Goal: Task Accomplishment & Management: Manage account settings

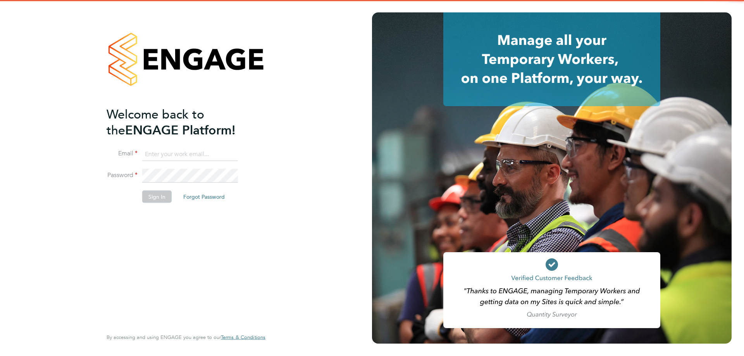
type input "[PERSON_NAME][EMAIL_ADDRESS][DOMAIN_NAME]"
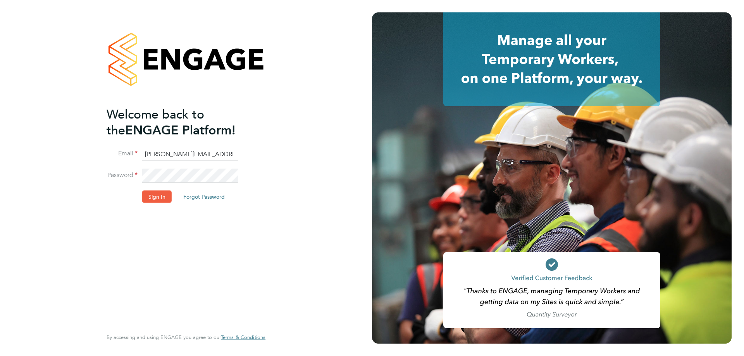
click at [154, 205] on li "Sign In Forgot Password" at bounding box center [182, 201] width 151 height 20
click at [156, 198] on button "Sign In" at bounding box center [156, 197] width 29 height 12
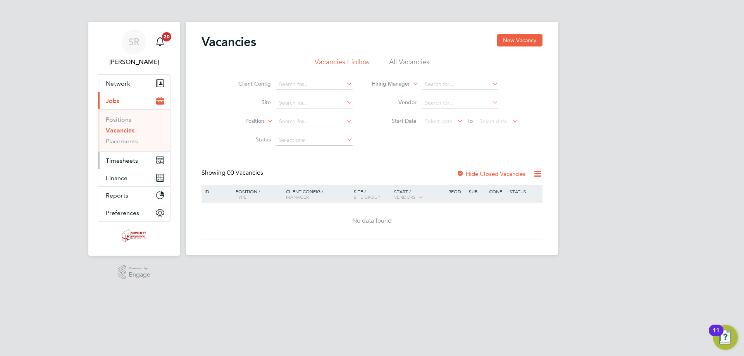
click at [127, 162] on span "Timesheets" at bounding box center [122, 160] width 32 height 7
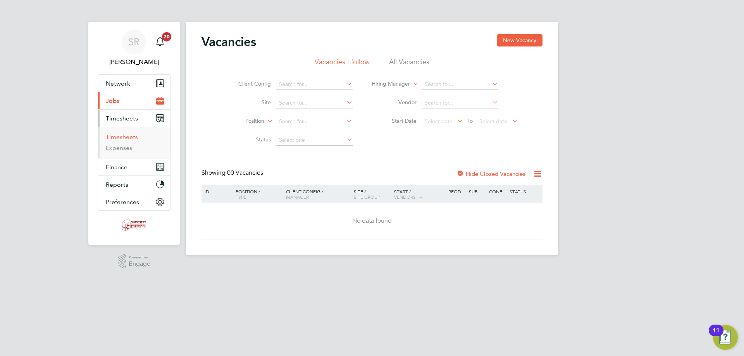
click at [129, 137] on link "Timesheets" at bounding box center [122, 136] width 32 height 7
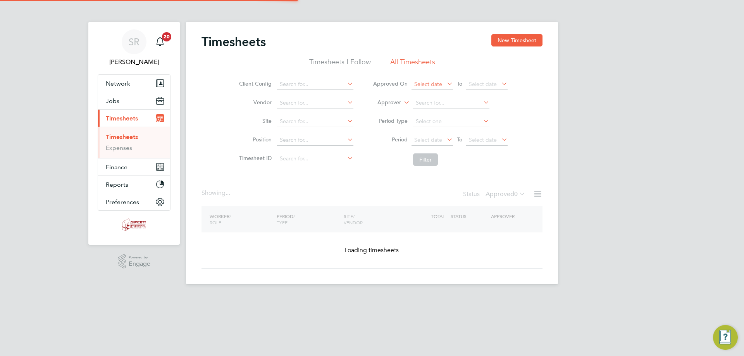
click at [427, 61] on li "All Timesheets" at bounding box center [412, 64] width 45 height 14
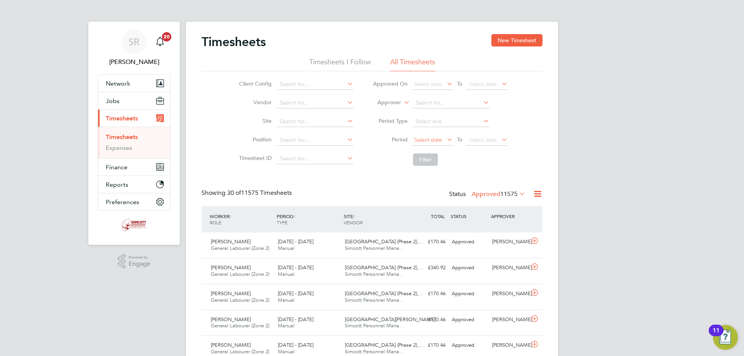
click at [433, 138] on span "Select date" at bounding box center [428, 139] width 28 height 7
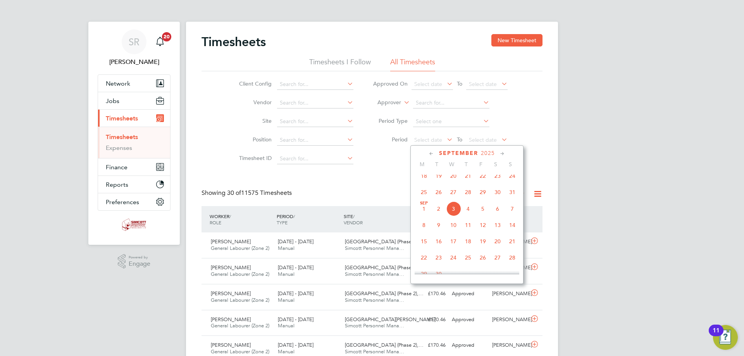
click at [423, 195] on span "25" at bounding box center [423, 192] width 15 height 15
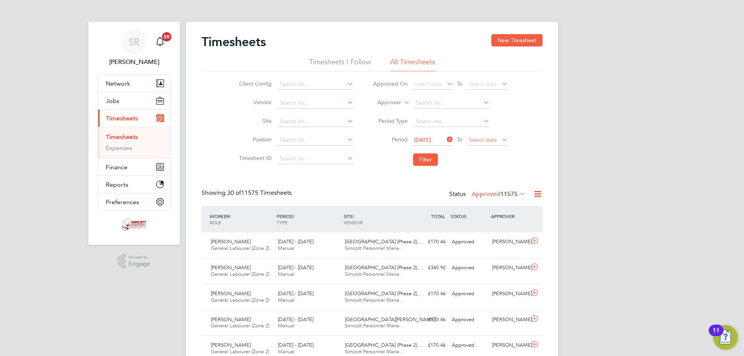
click at [498, 139] on span "Select date" at bounding box center [486, 140] width 41 height 10
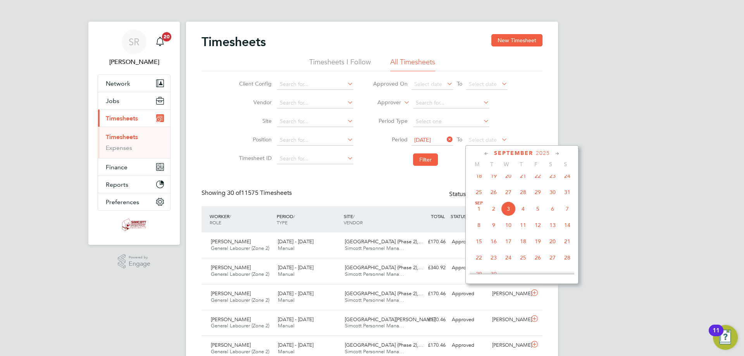
click at [567, 199] on span "31" at bounding box center [567, 192] width 15 height 15
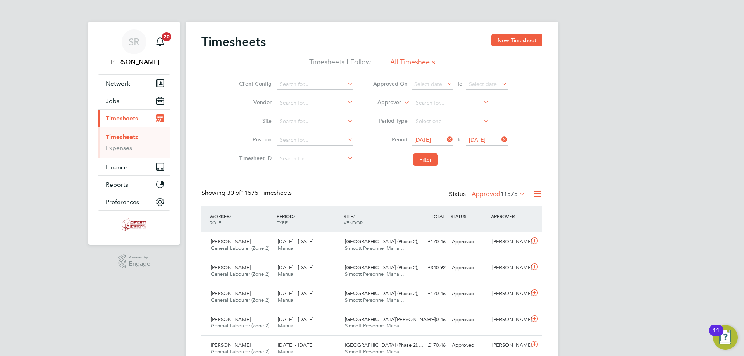
click at [432, 167] on li "Filter" at bounding box center [440, 160] width 154 height 20
click at [432, 157] on button "Filter" at bounding box center [425, 159] width 25 height 12
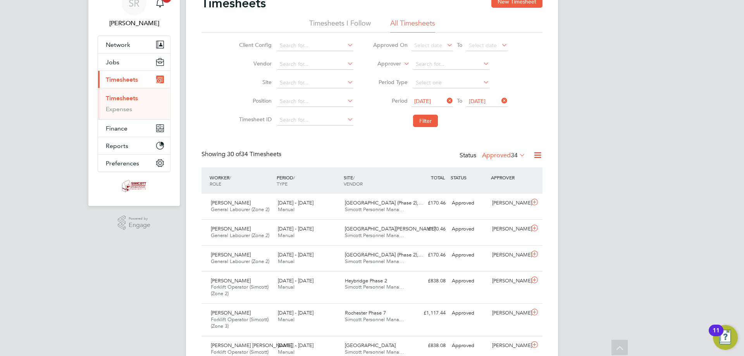
click at [497, 158] on label "Approved 34" at bounding box center [503, 155] width 43 height 8
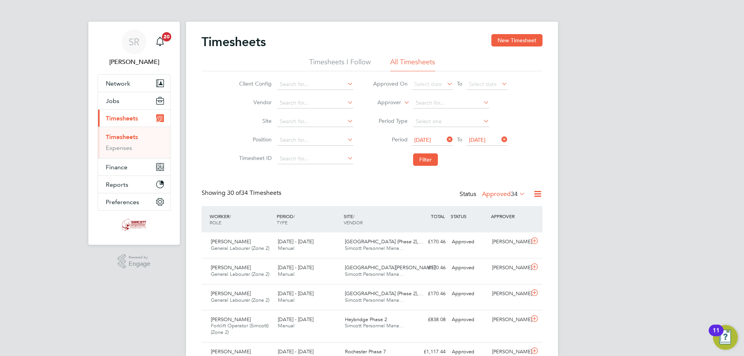
click at [500, 192] on label "Approved 34" at bounding box center [503, 194] width 43 height 8
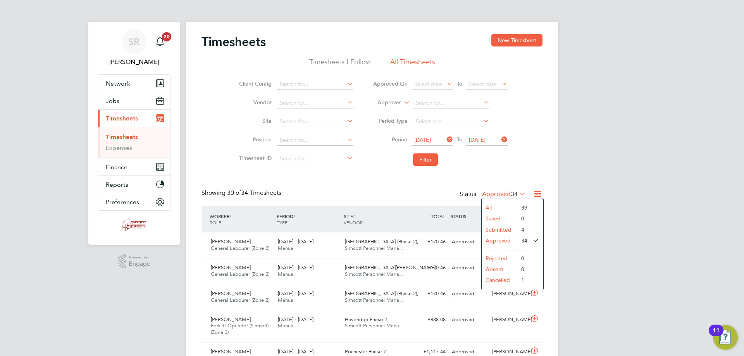
click at [504, 229] on li "Submitted" at bounding box center [500, 229] width 36 height 11
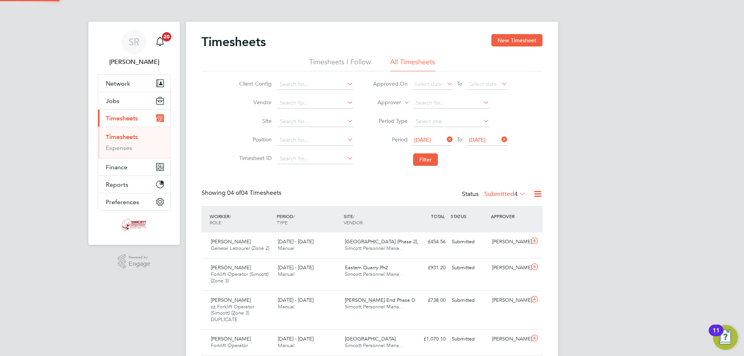
scroll to position [33, 67]
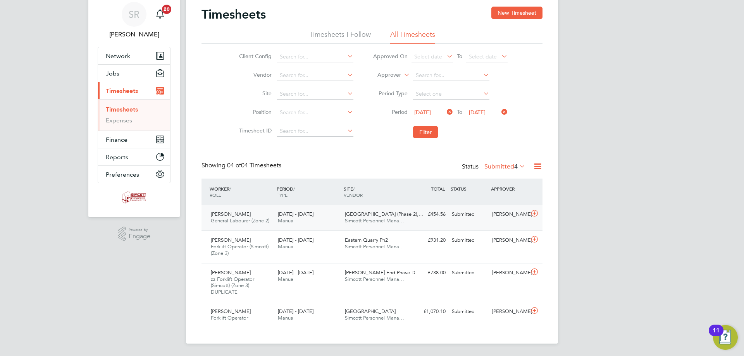
click at [375, 218] on span "Simcott Personnel Mana…" at bounding box center [374, 220] width 59 height 7
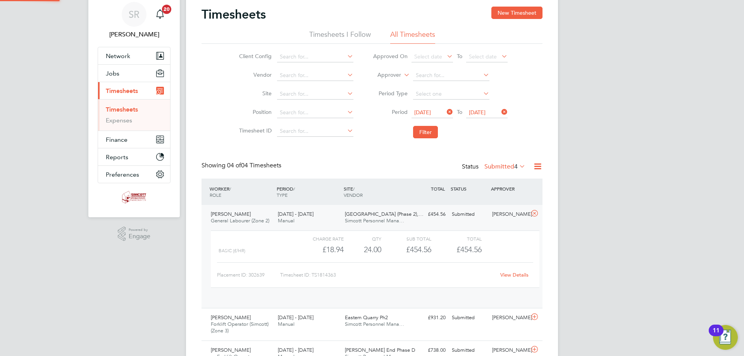
scroll to position [13, 76]
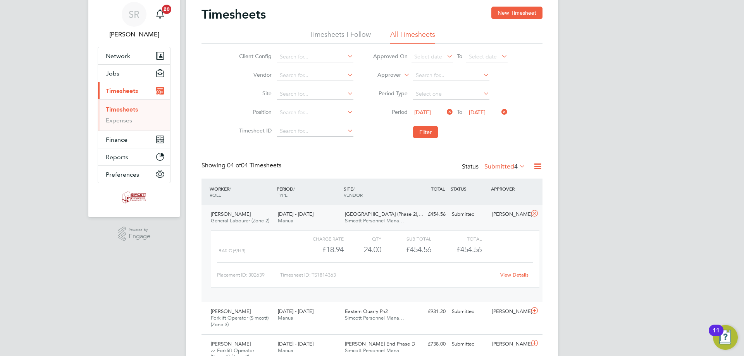
click at [513, 275] on link "View Details" at bounding box center [514, 275] width 28 height 7
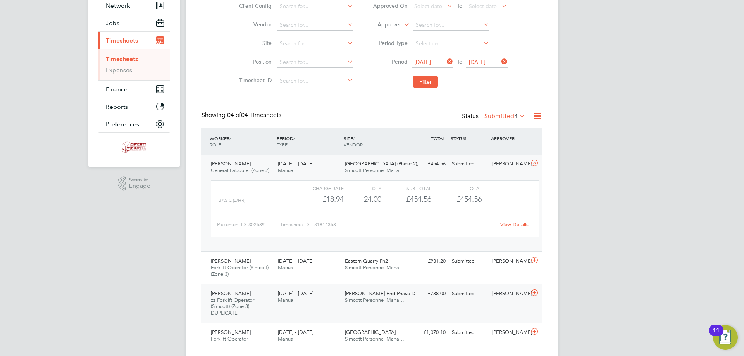
scroll to position [99, 0]
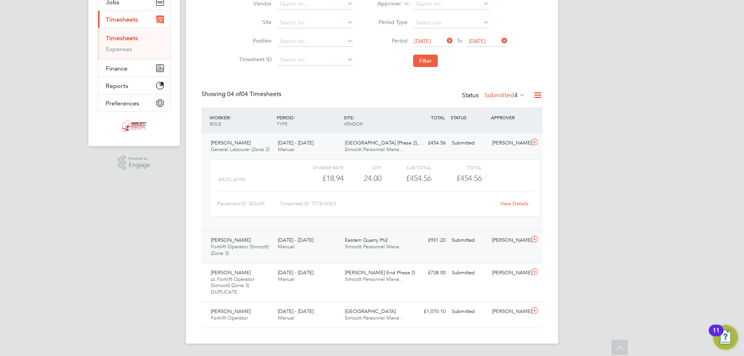
click at [287, 247] on span "Manual" at bounding box center [286, 246] width 17 height 7
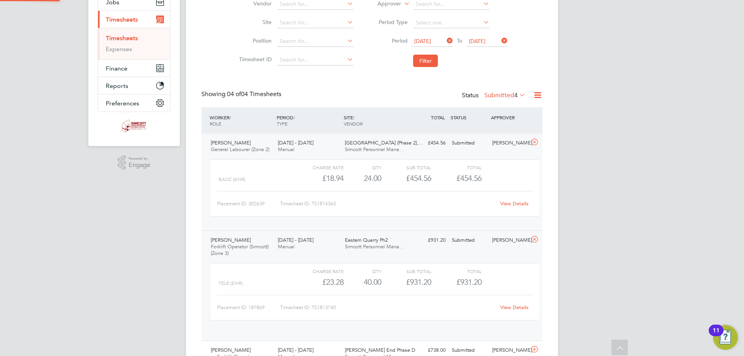
scroll to position [13, 76]
click at [282, 171] on div at bounding box center [255, 167] width 75 height 9
click at [502, 98] on label "Submitted 4" at bounding box center [504, 95] width 41 height 8
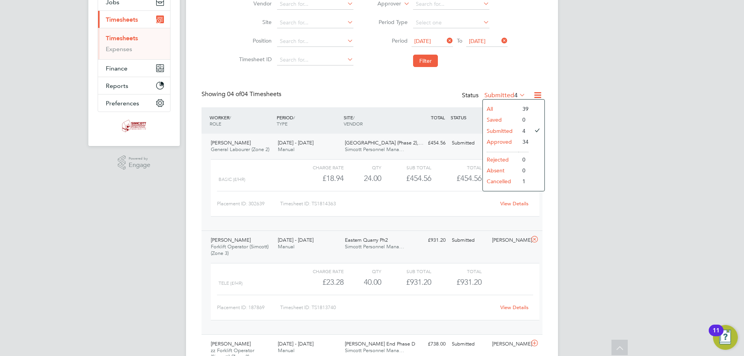
click at [503, 142] on li "Approved" at bounding box center [501, 141] width 36 height 11
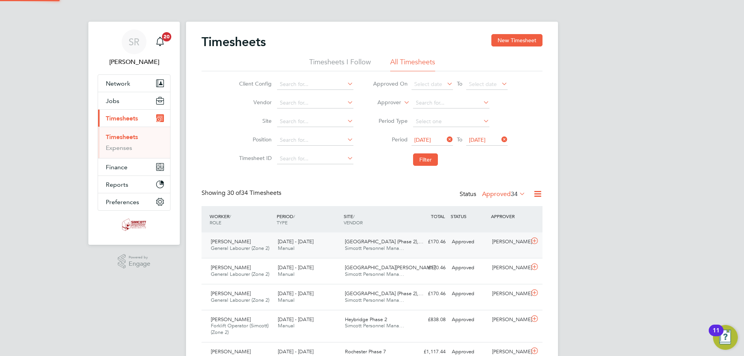
scroll to position [20, 67]
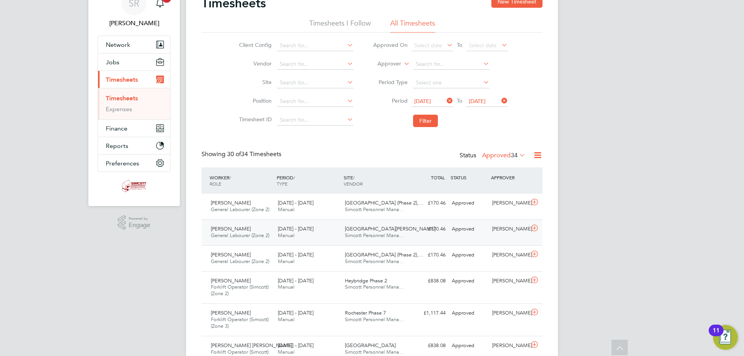
click at [290, 240] on div "25 - 31 Aug 2025 Manual" at bounding box center [308, 232] width 67 height 19
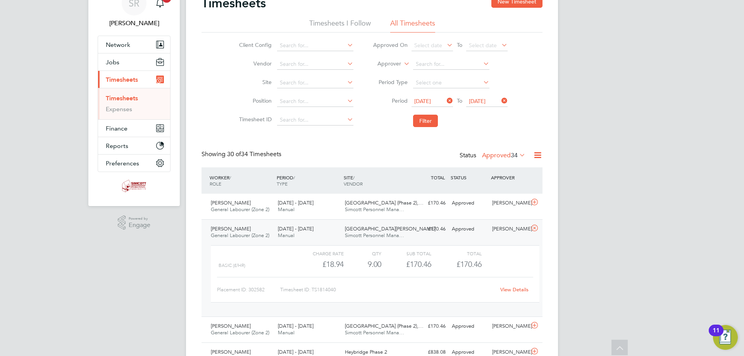
click at [513, 290] on link "View Details" at bounding box center [514, 289] width 28 height 7
click at [275, 225] on div "25 - 31 Aug 2025 Manual" at bounding box center [308, 232] width 67 height 19
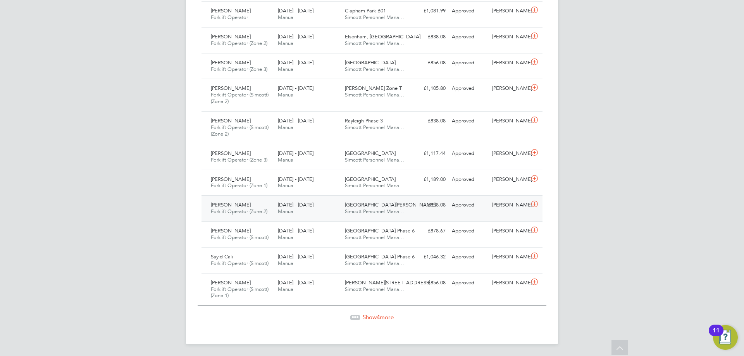
scroll to position [782, 0]
click at [380, 313] on span "4" at bounding box center [378, 316] width 3 height 7
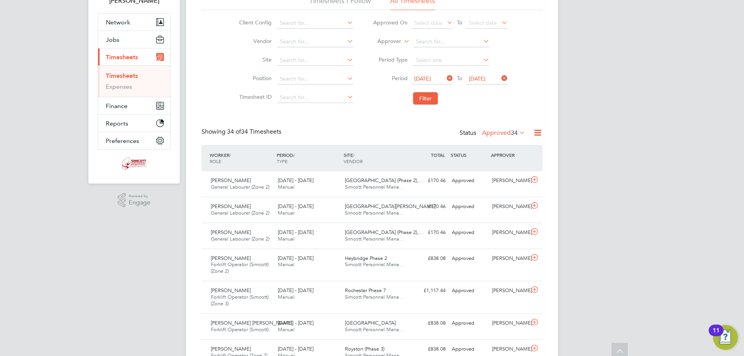
scroll to position [23, 0]
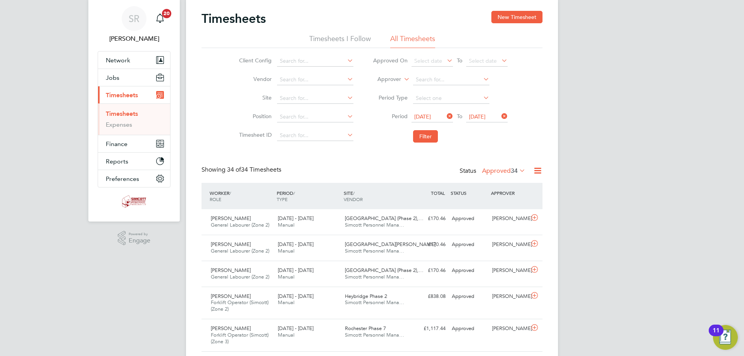
click at [508, 169] on label "Approved 34" at bounding box center [503, 171] width 43 height 8
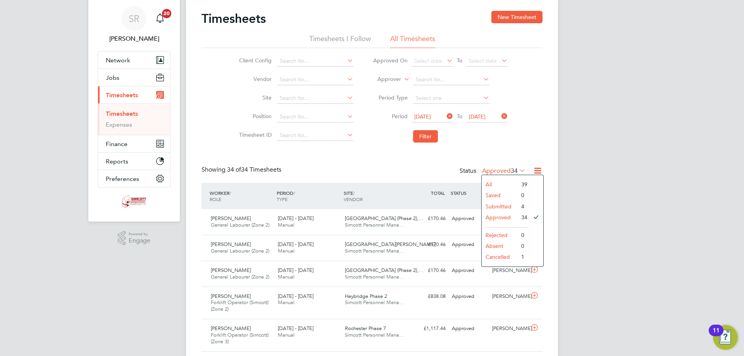
click at [505, 218] on li "Approved" at bounding box center [500, 217] width 36 height 11
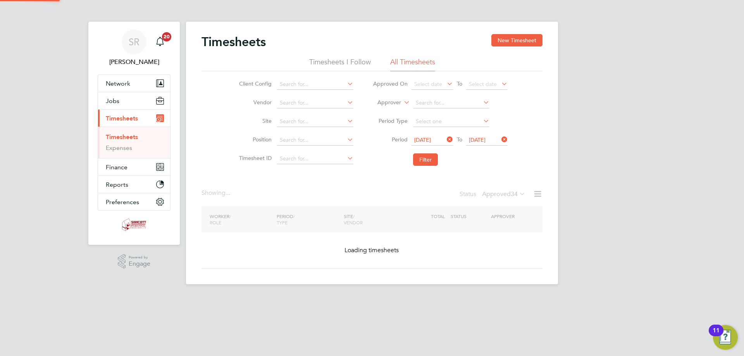
scroll to position [0, 0]
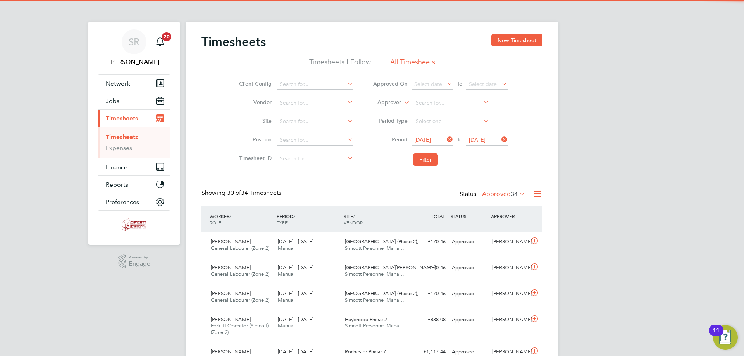
click at [489, 193] on label "Approved 34" at bounding box center [503, 194] width 43 height 8
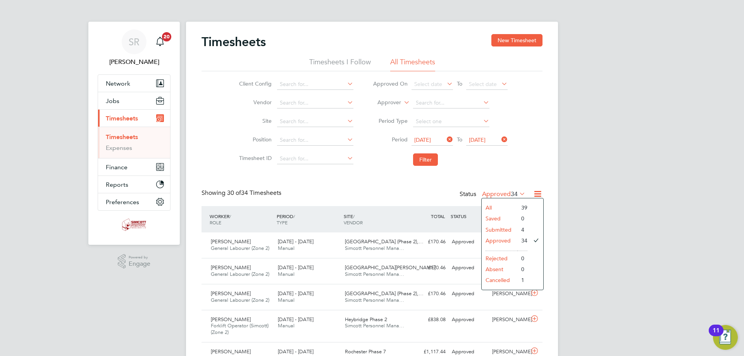
click at [505, 231] on li "Submitted" at bounding box center [500, 229] width 36 height 11
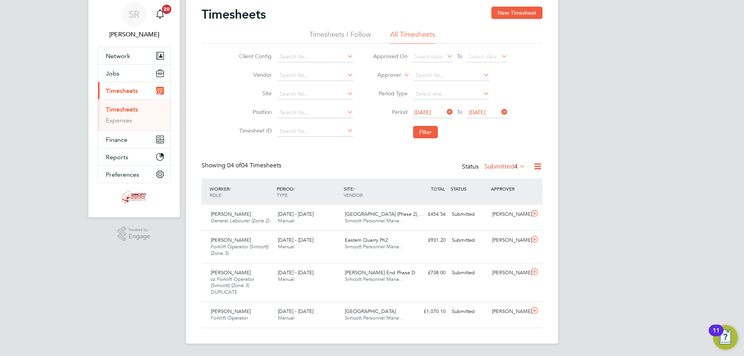
click at [494, 167] on label "Submitted 4" at bounding box center [504, 167] width 41 height 8
click at [504, 211] on li "Approved" at bounding box center [501, 213] width 36 height 11
